Goal: Find specific page/section: Find specific page/section

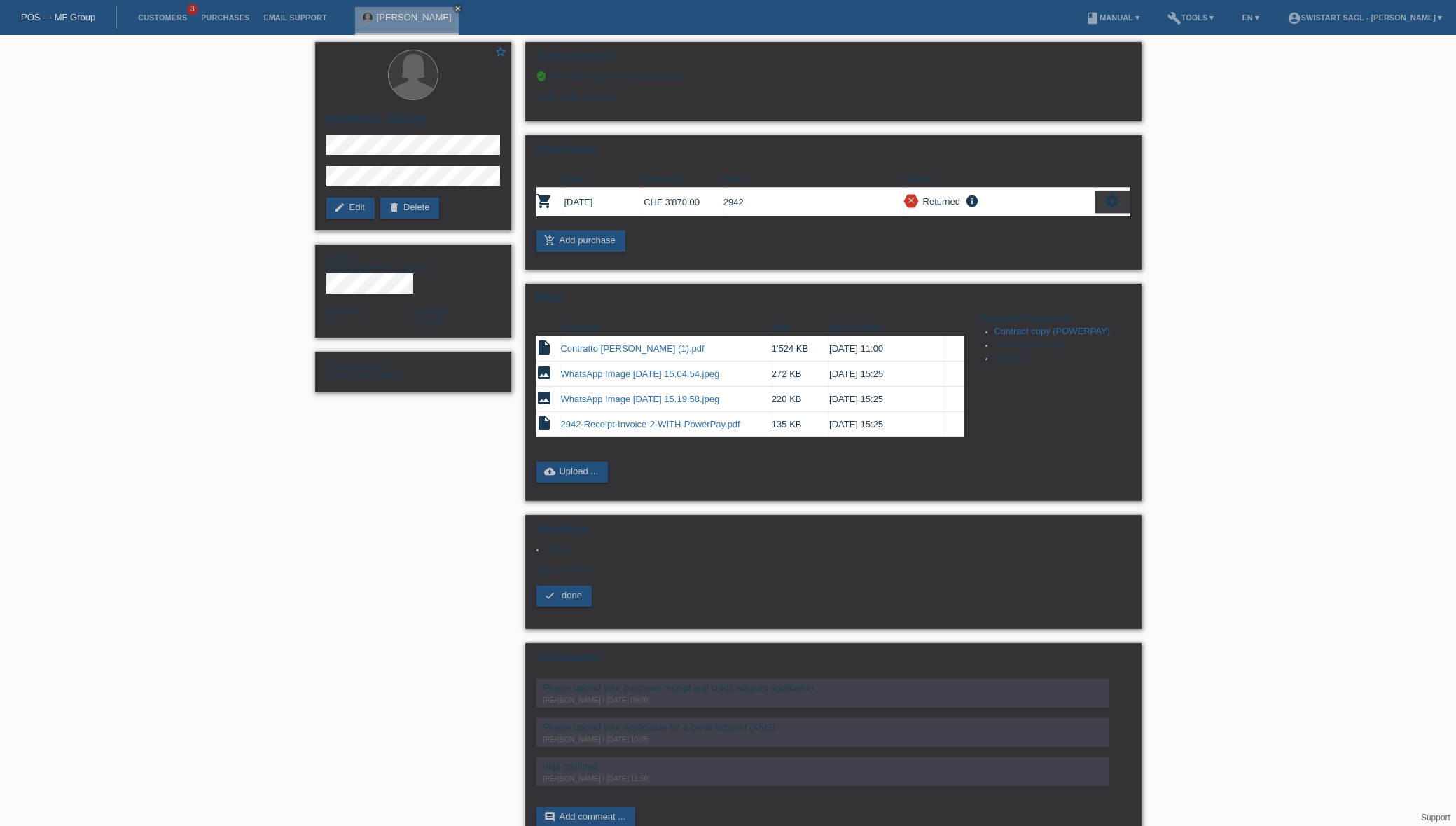
click at [1240, 247] on div "star_border [PERSON_NAME] edit Edit delete Delete Gender [DEMOGRAPHIC_DATA] Nat…" at bounding box center [728, 448] width 1456 height 825
click at [925, 481] on div "Files Filename Size Upload time insert_drive_file Contratto [PERSON_NAME] (1).p…" at bounding box center [834, 392] width 616 height 217
drag, startPoint x: 537, startPoint y: 563, endPoint x: 596, endPoint y: 557, distance: 59.3
click at [596, 557] on div "Other déjà confirmé check done" at bounding box center [834, 581] width 594 height 74
click at [1298, 259] on div "star_border [PERSON_NAME] edit Edit delete Delete Gender [DEMOGRAPHIC_DATA] Nat…" at bounding box center [728, 448] width 1456 height 825
